Goal: Navigation & Orientation: Understand site structure

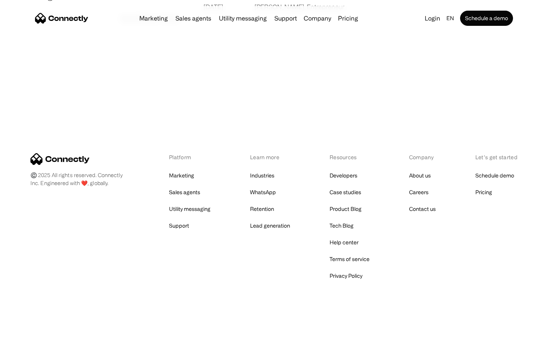
scroll to position [1461, 0]
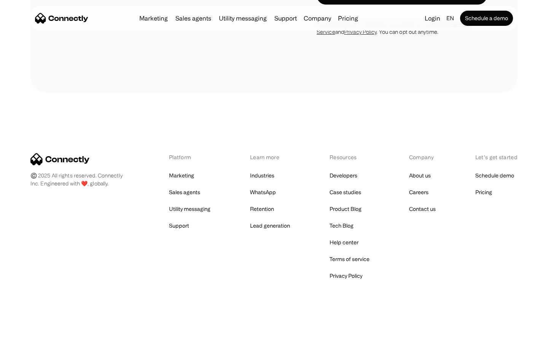
scroll to position [2156, 0]
